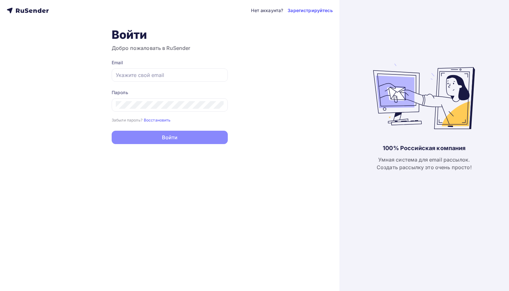
type input "[EMAIL_ADDRESS][DOMAIN_NAME]"
click at [152, 136] on button "Войти" at bounding box center [170, 137] width 116 height 13
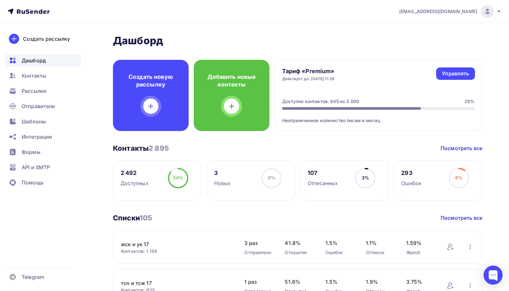
click at [488, 13] on img at bounding box center [487, 12] width 8 height 8
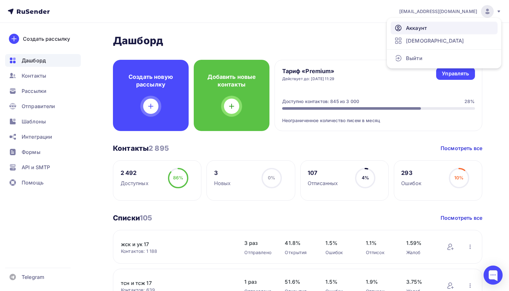
click at [427, 31] on link "Аккаунт" at bounding box center [443, 28] width 107 height 13
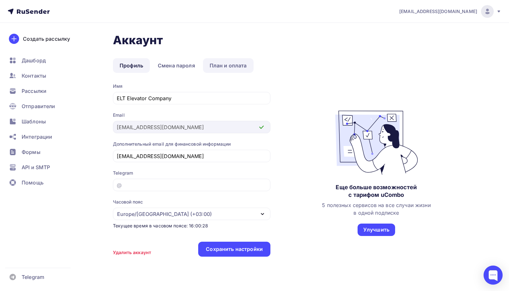
click at [233, 64] on link "План и оплата" at bounding box center [228, 65] width 51 height 15
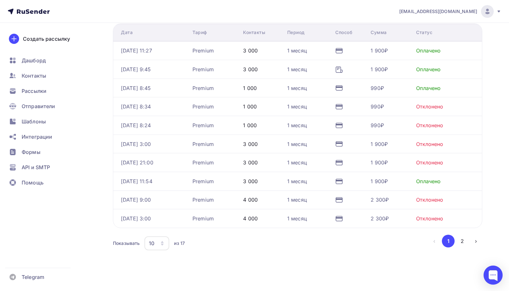
scroll to position [153, 0]
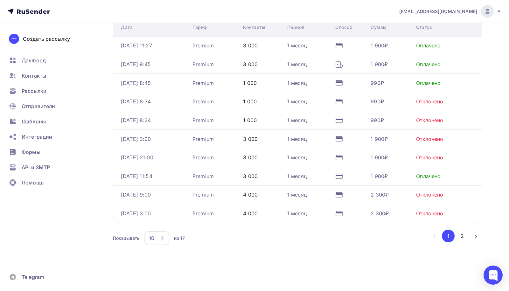
click at [160, 236] on icon "button" at bounding box center [162, 238] width 5 height 5
click at [158, 191] on div "20" at bounding box center [182, 190] width 61 height 8
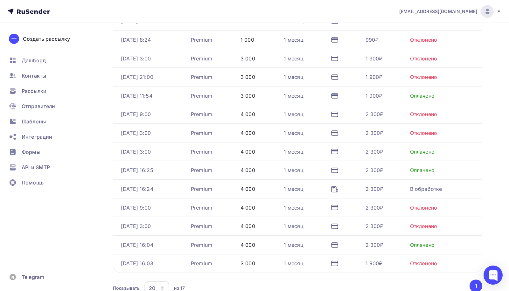
scroll to position [230, 0]
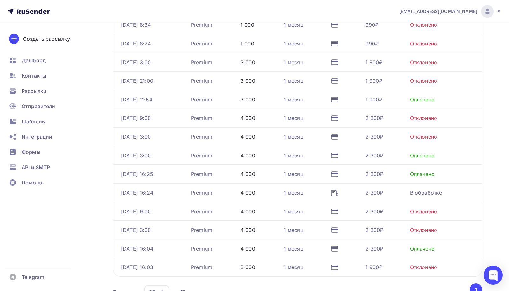
click at [338, 192] on icon at bounding box center [335, 193] width 8 height 8
click at [338, 190] on icon at bounding box center [335, 193] width 8 height 8
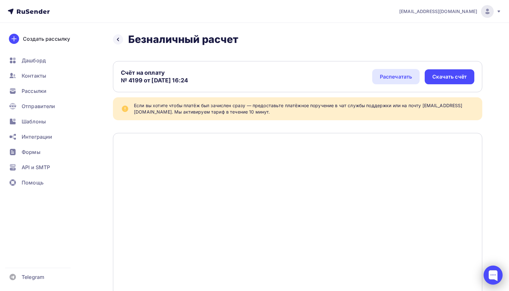
click at [493, 277] on div at bounding box center [492, 274] width 19 height 19
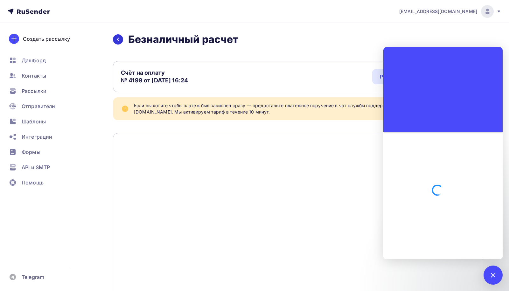
click at [121, 41] on div at bounding box center [118, 39] width 10 height 10
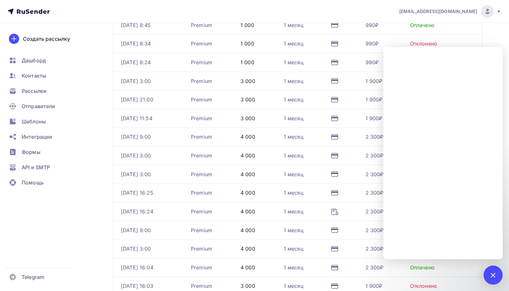
scroll to position [282, 0]
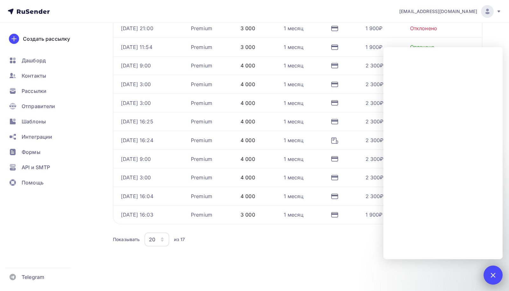
click at [487, 277] on div at bounding box center [492, 274] width 19 height 19
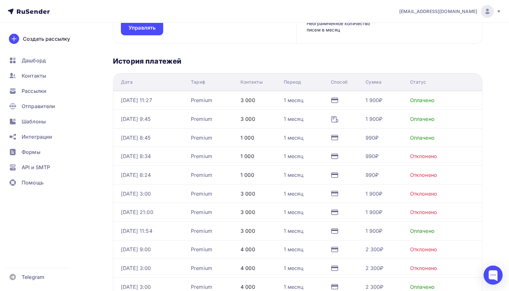
scroll to position [81, 0]
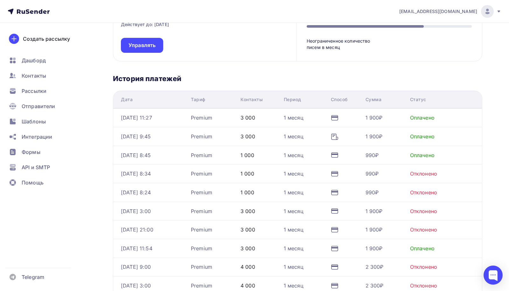
click at [419, 98] on div "Статус" at bounding box center [418, 99] width 16 height 6
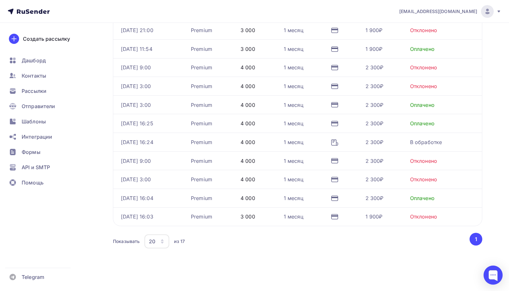
scroll to position [282, 0]
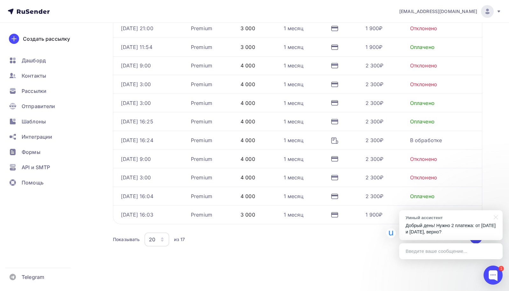
click at [477, 226] on p "Добрый день! Нужно 2 платежа: от [DATE] и [DATE], верно?" at bounding box center [450, 228] width 91 height 13
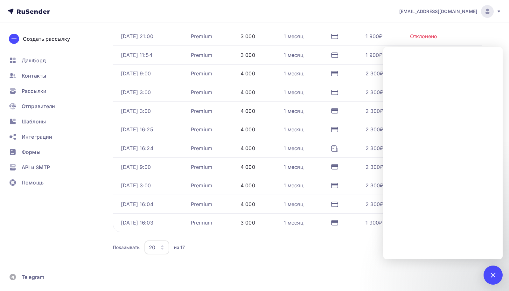
scroll to position [263, 0]
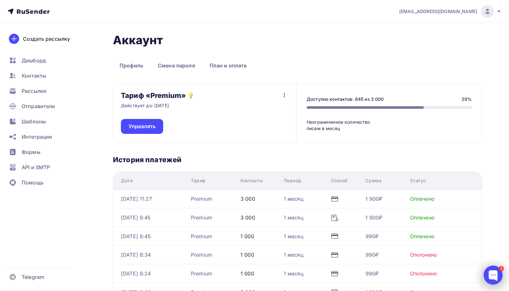
click at [487, 277] on div at bounding box center [492, 274] width 19 height 19
